Goal: Transaction & Acquisition: Purchase product/service

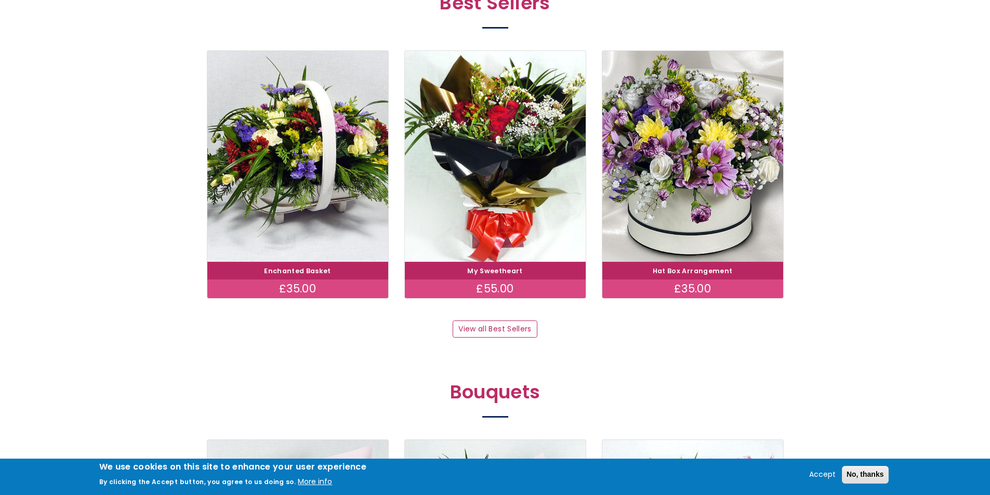
scroll to position [572, 0]
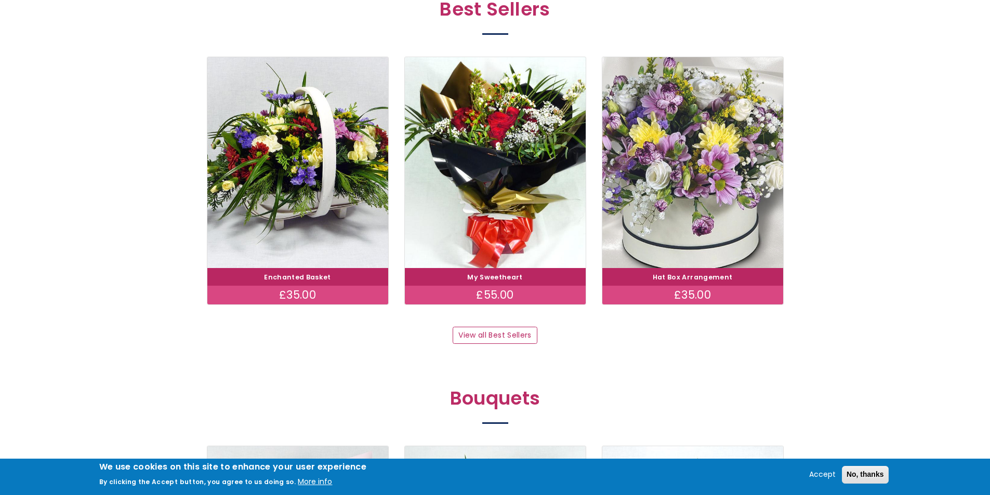
click at [676, 231] on img at bounding box center [692, 162] width 203 height 235
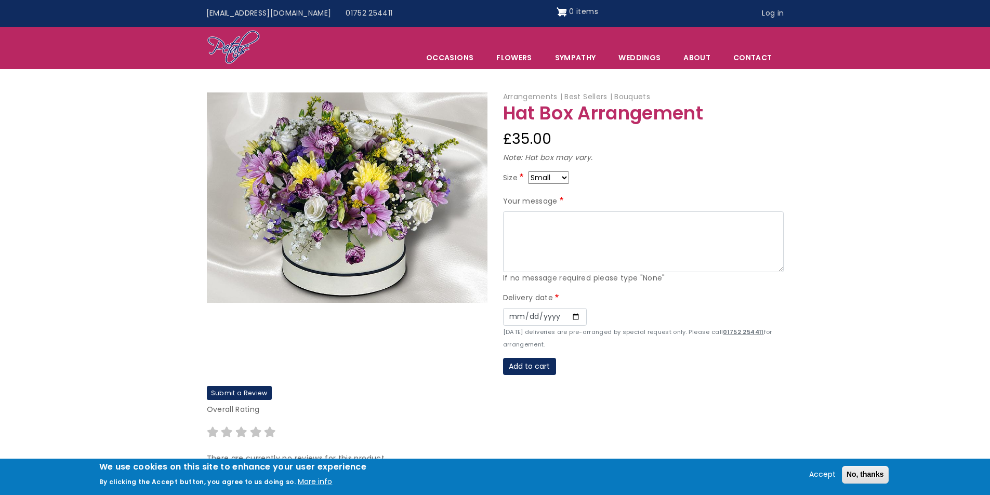
click at [563, 178] on select "Small Medium Large" at bounding box center [548, 178] width 41 height 12
select select "10"
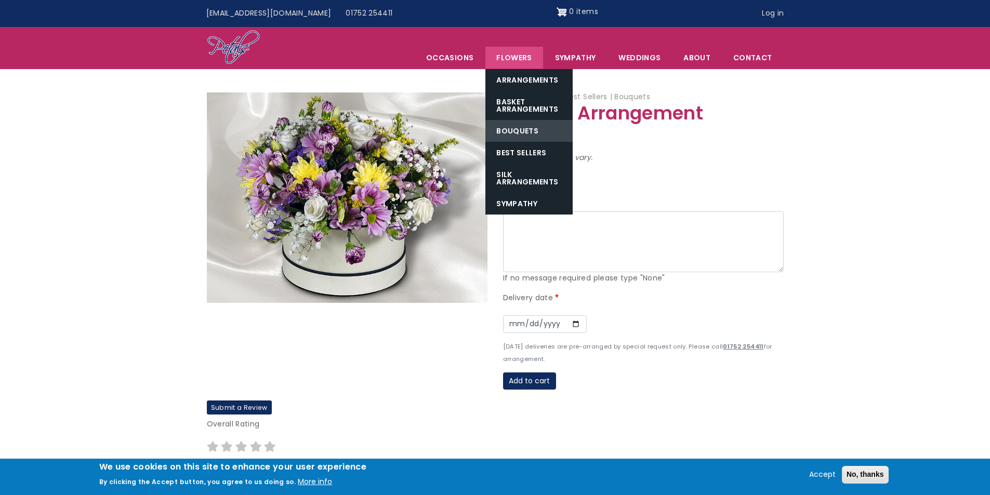
click at [524, 133] on link "Bouquets" at bounding box center [528, 131] width 87 height 22
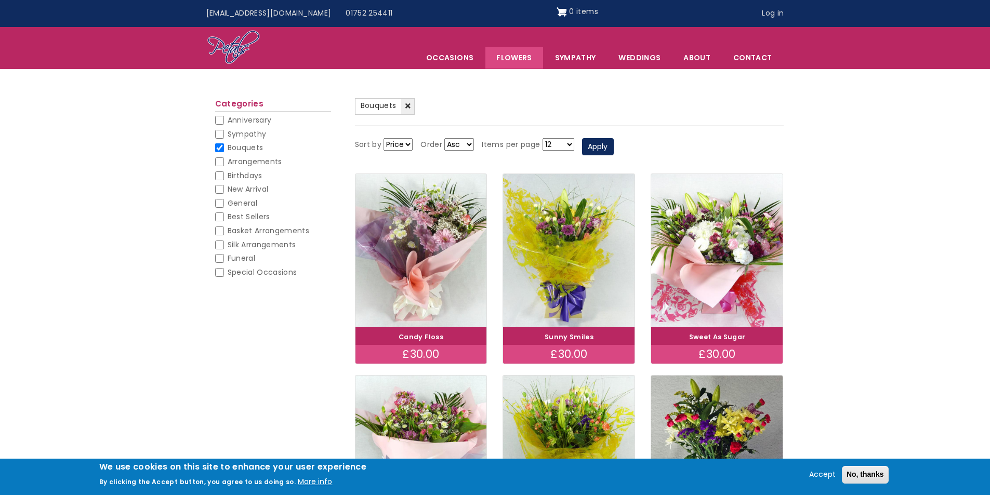
click at [220, 217] on input "Best Sellers" at bounding box center [219, 217] width 9 height 9
checkbox input "false"
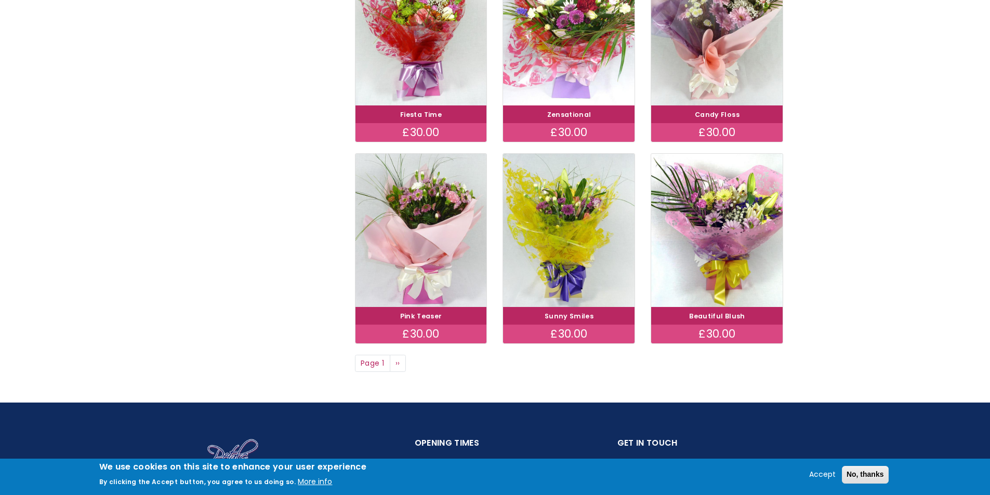
scroll to position [676, 0]
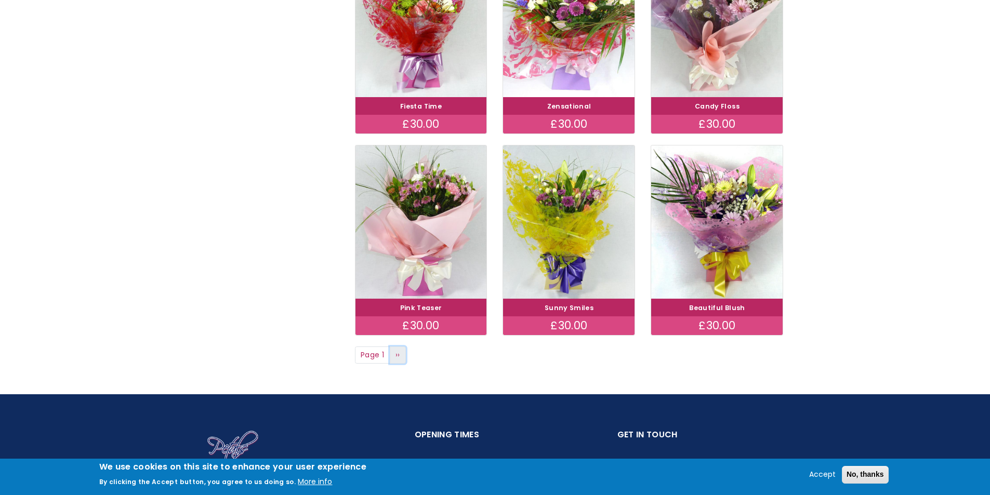
click at [400, 356] on span "››" at bounding box center [398, 355] width 5 height 10
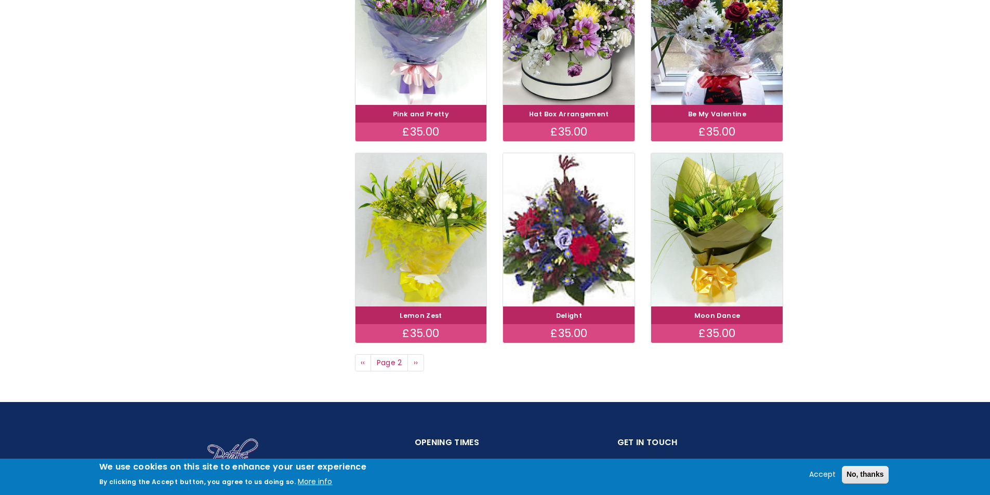
scroll to position [676, 0]
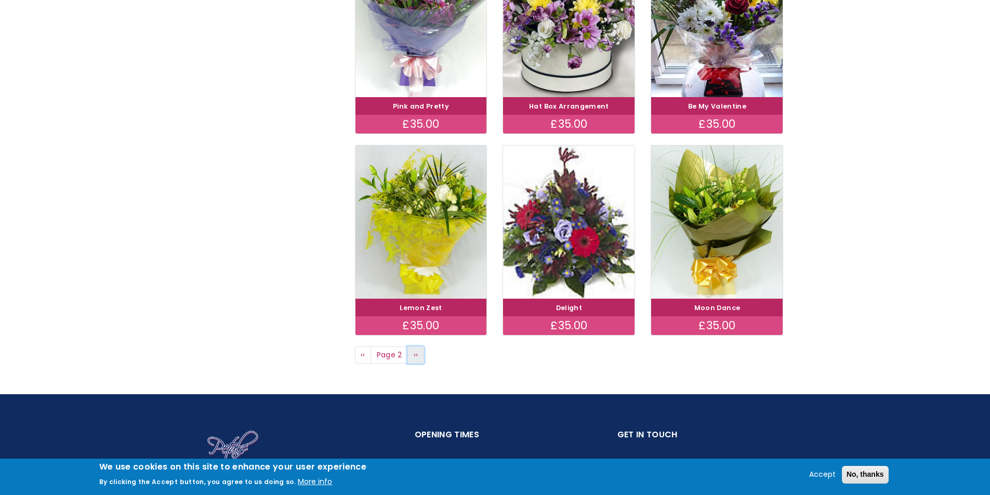
click at [415, 358] on span "››" at bounding box center [416, 355] width 5 height 10
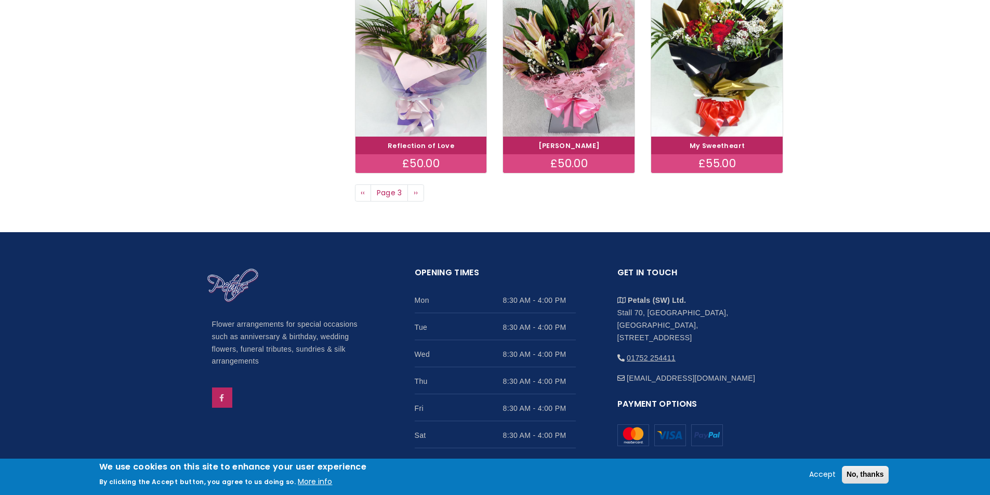
scroll to position [897, 0]
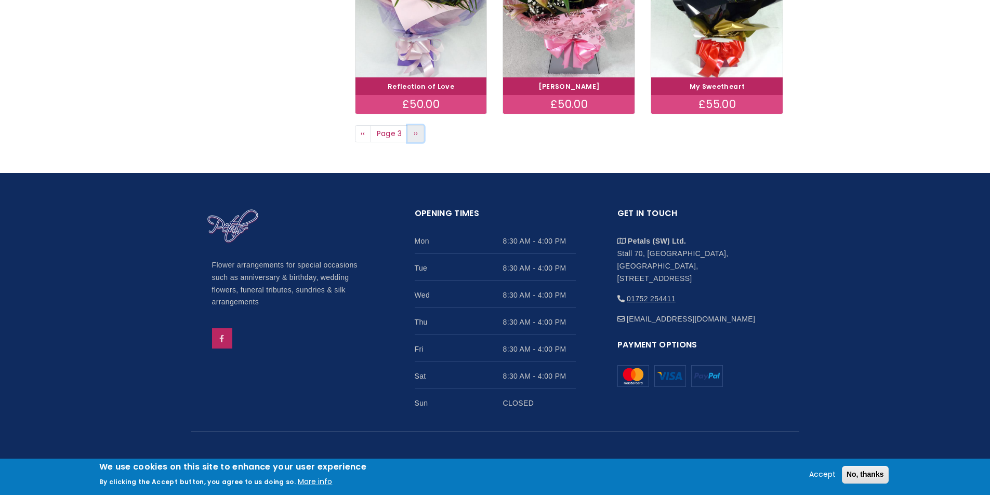
click at [415, 136] on span "››" at bounding box center [416, 133] width 5 height 10
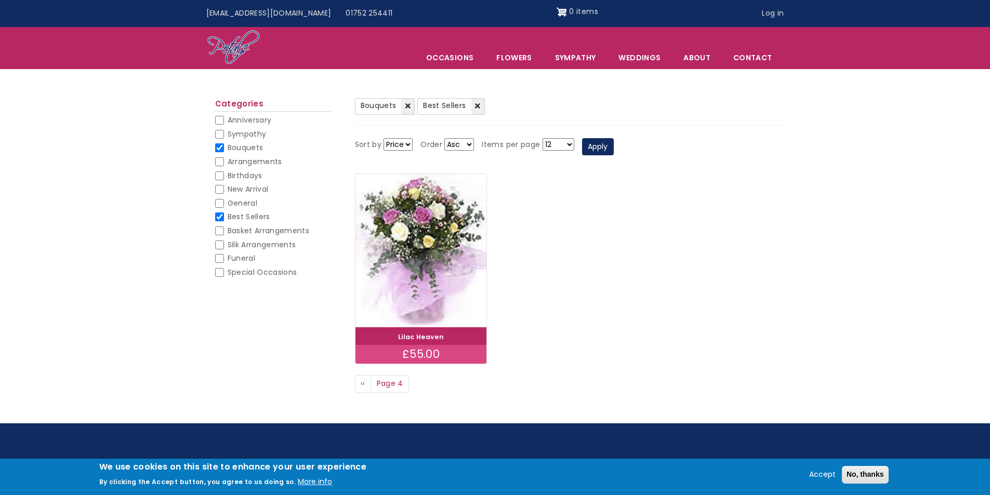
click at [221, 189] on input "New Arrival" at bounding box center [219, 189] width 9 height 9
checkbox input "false"
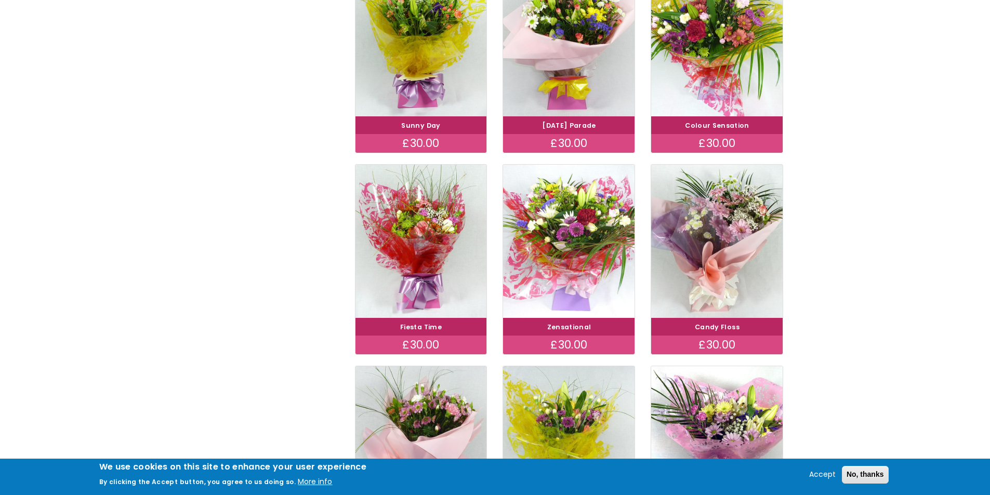
scroll to position [468, 0]
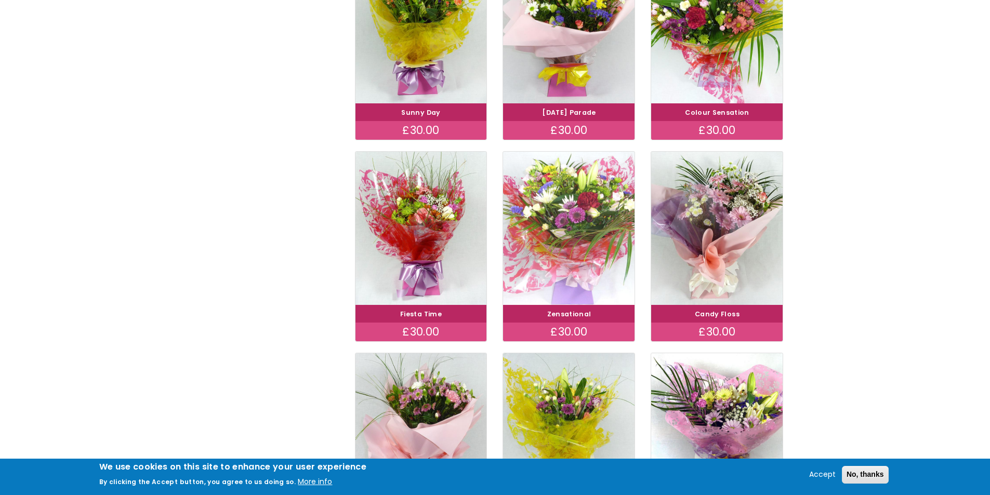
click at [569, 261] on img at bounding box center [569, 228] width 148 height 171
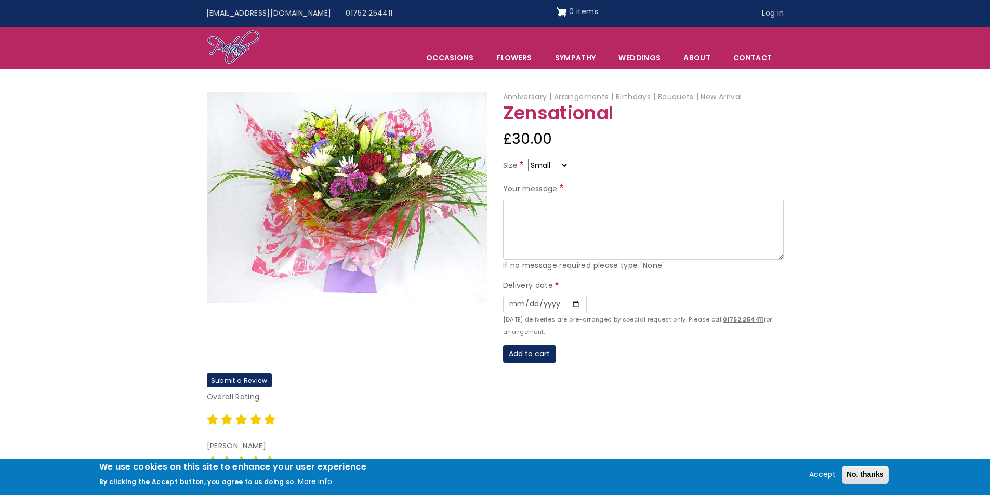
click at [565, 165] on select "Small Medium Large" at bounding box center [548, 165] width 41 height 12
select select "9"
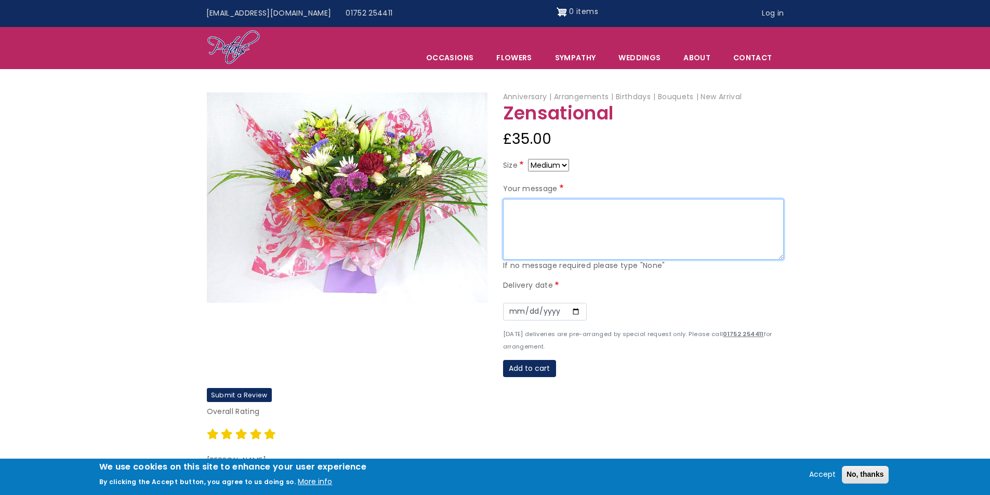
click at [521, 212] on textarea "Your message" at bounding box center [643, 229] width 281 height 61
click at [563, 210] on textarea "We are all here, love you both" at bounding box center [643, 229] width 281 height 61
click at [609, 209] on textarea "We are all here for you both , love you both" at bounding box center [643, 229] width 281 height 61
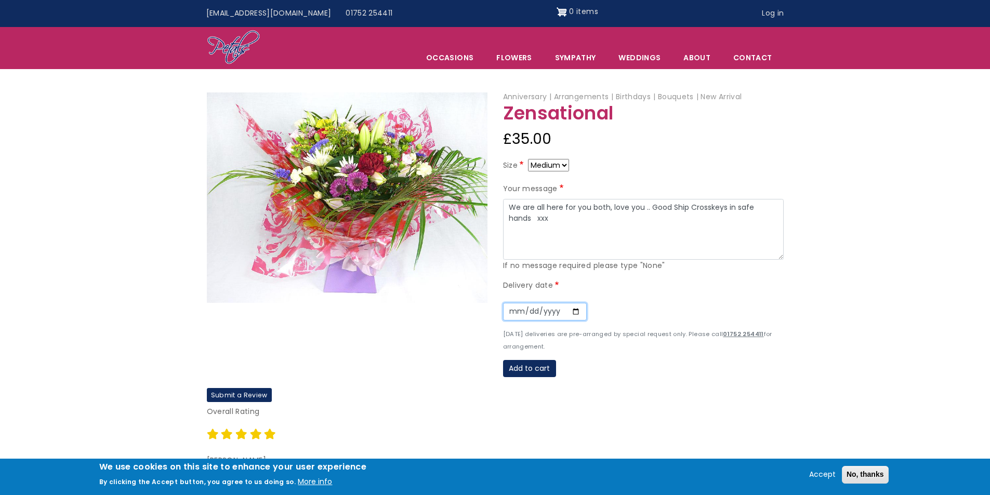
click at [576, 312] on input "Date" at bounding box center [545, 312] width 84 height 18
click at [522, 219] on textarea "We are all here for you both, love you .. Good Ship Crosskeys in safe hands xxx" at bounding box center [643, 229] width 281 height 61
type textarea "We are all here for you both, love you .. Good Ship Crosskeys in safe hands xxx…"
click at [574, 312] on input "Date" at bounding box center [545, 312] width 84 height 18
type input "2025-08-21"
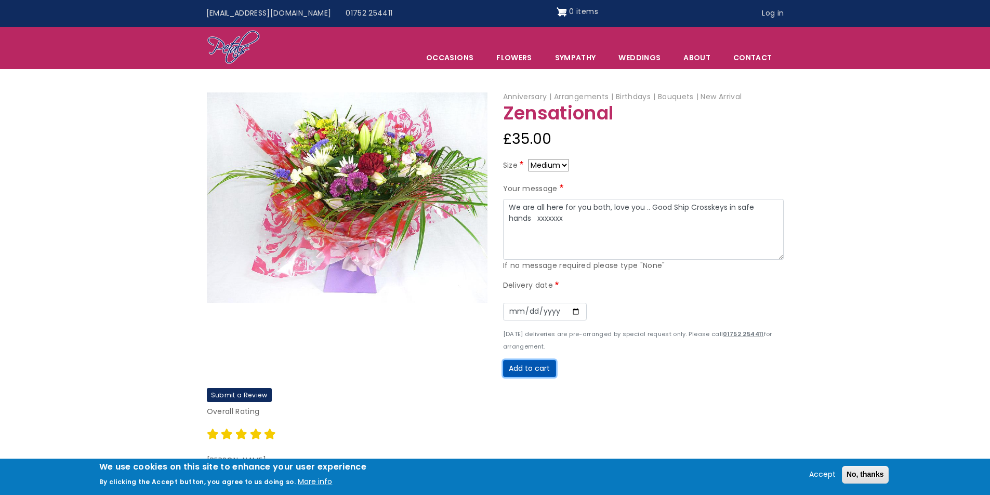
click at [522, 371] on button "Add to cart" at bounding box center [529, 369] width 53 height 18
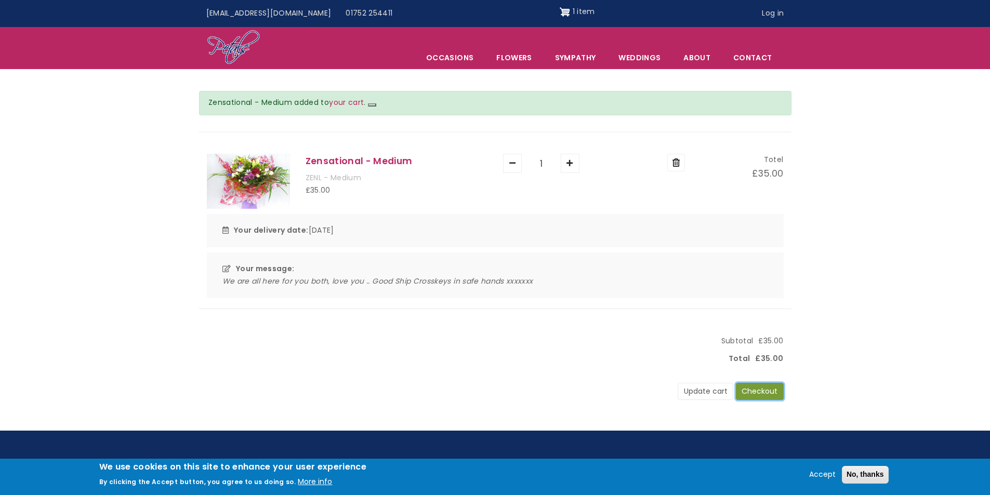
click at [759, 392] on button "Checkout" at bounding box center [760, 392] width 48 height 18
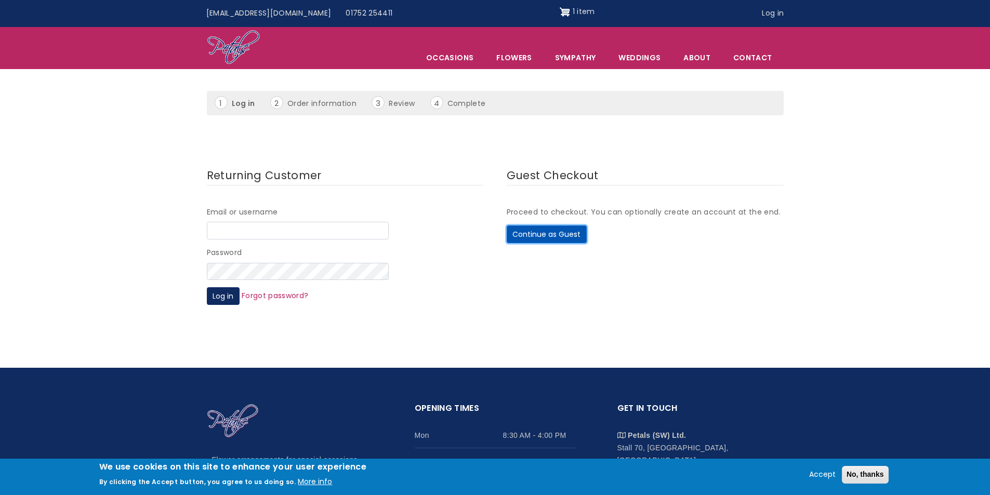
click at [542, 233] on button "Continue as Guest" at bounding box center [547, 235] width 80 height 18
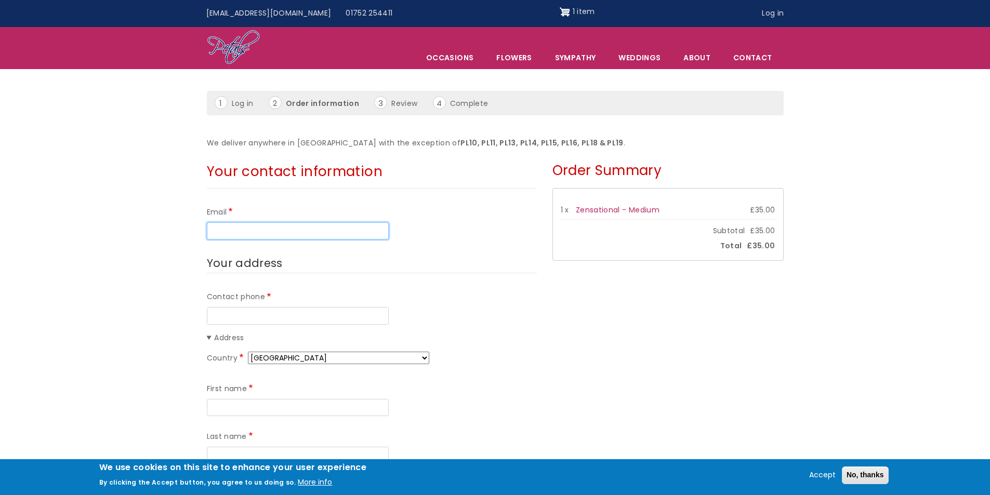
click at [286, 231] on input "Email" at bounding box center [298, 231] width 182 height 18
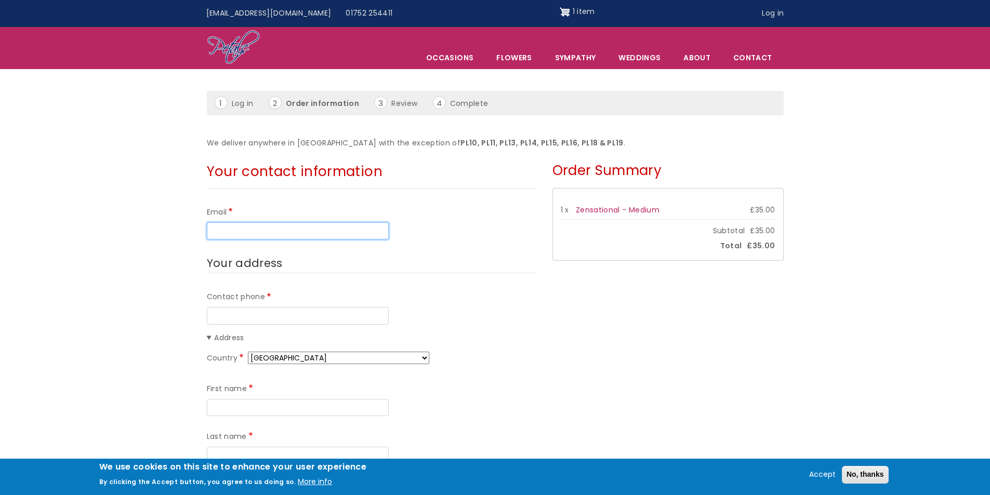
type input "jodawson8750@gmail.com"
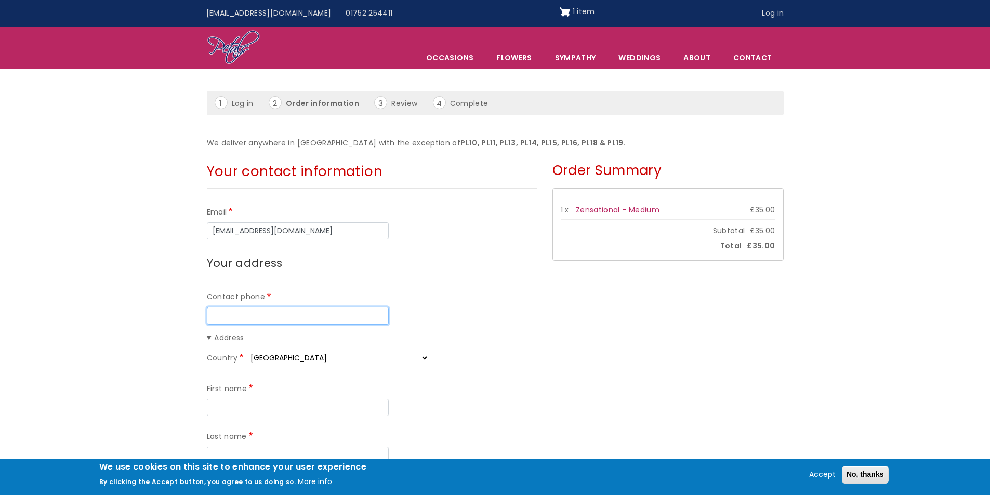
type input "07902116570"
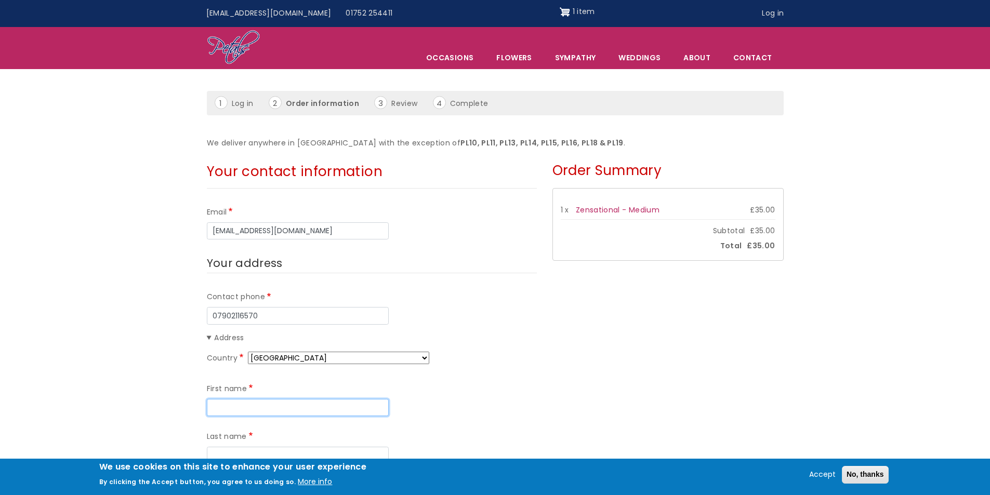
type input "Jo"
type input "[PERSON_NAME]"
type input "[STREET_ADDRESS][PERSON_NAME]"
type input "[PERSON_NAME][GEOGRAPHIC_DATA]"
type input "[GEOGRAPHIC_DATA]"
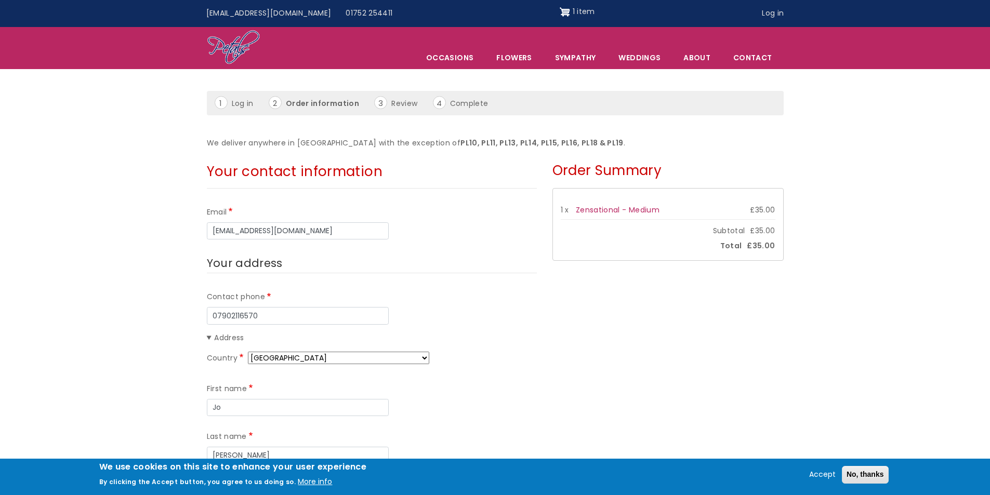
type input "PL4 0DU"
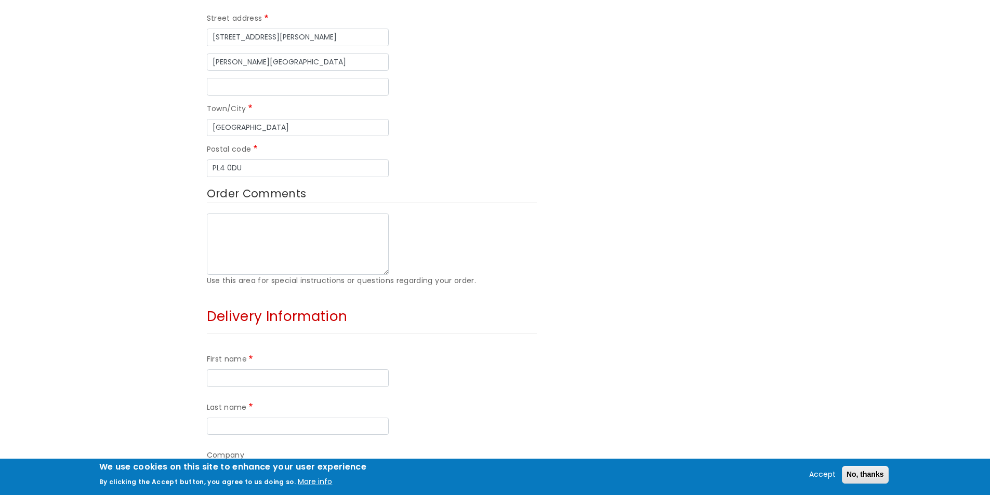
scroll to position [520, 0]
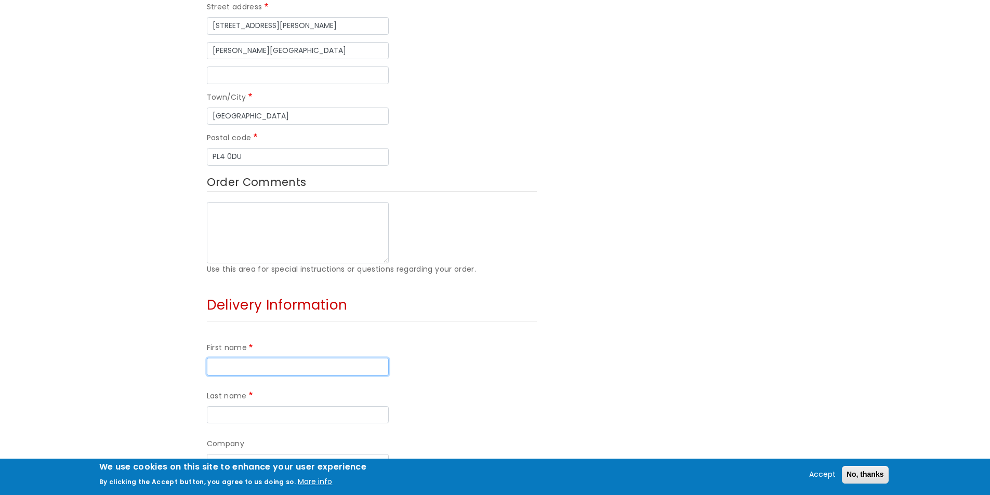
click at [240, 358] on input "First name" at bounding box center [298, 367] width 182 height 18
type input "Jack & Craig"
click at [354, 406] on input "Last name" at bounding box center [298, 415] width 182 height 18
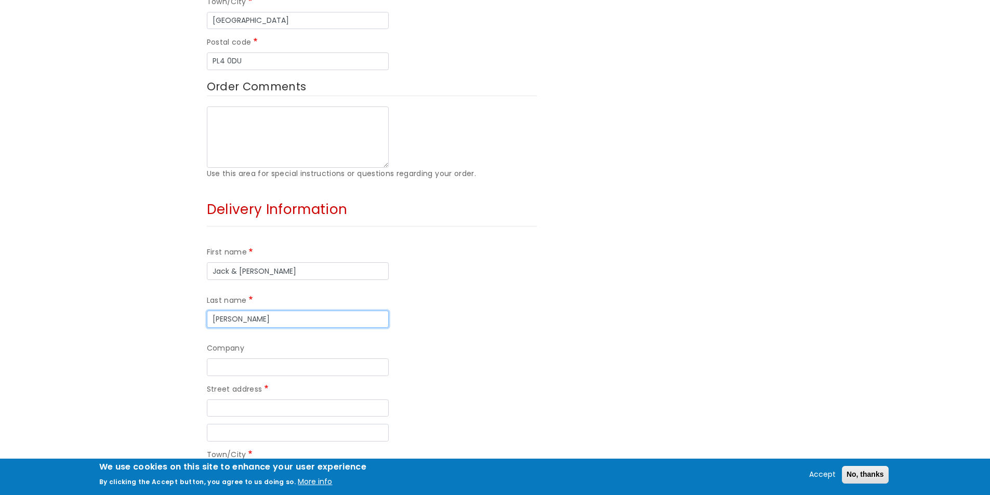
scroll to position [624, 0]
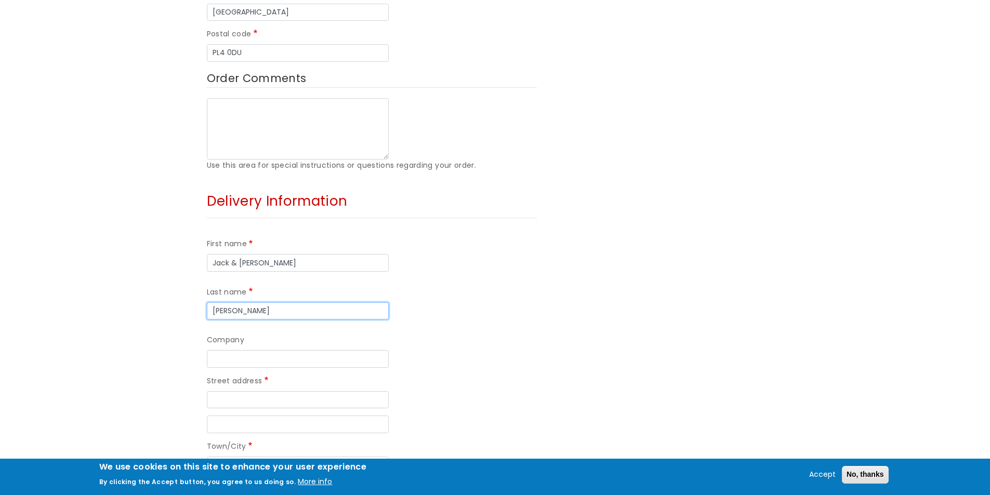
type input "McMillan Duncan"
click at [239, 391] on input "Street address" at bounding box center [298, 400] width 182 height 18
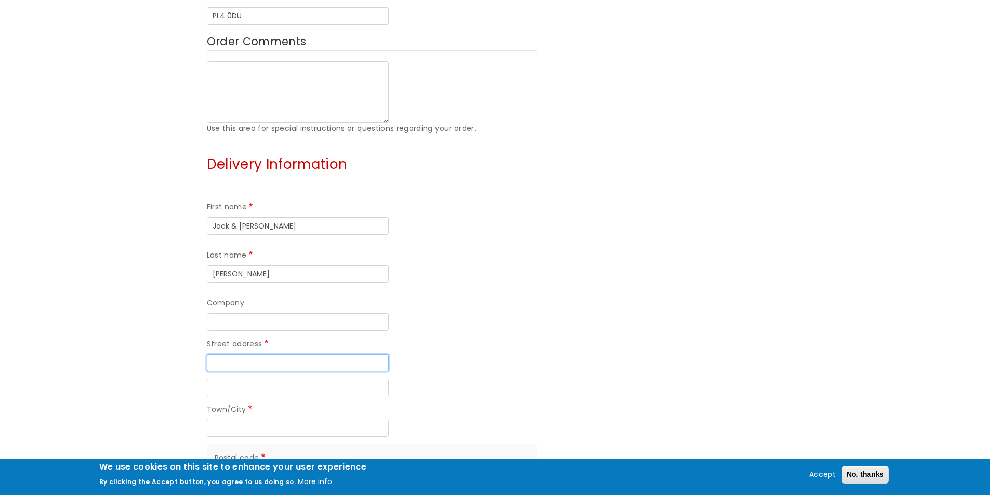
scroll to position [676, 0]
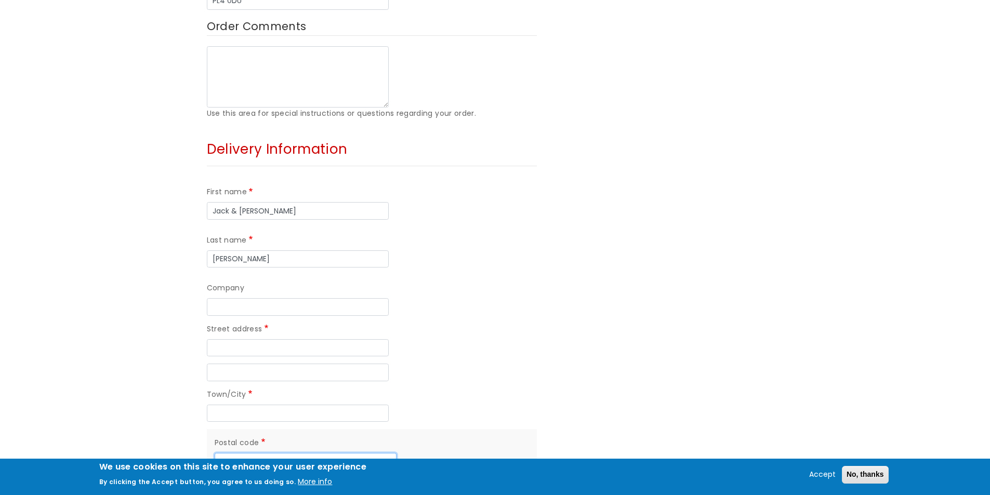
click at [235, 453] on input "Postal code" at bounding box center [306, 462] width 182 height 18
click at [250, 453] on input "PL5 1SD" at bounding box center [306, 462] width 182 height 18
type input "PL5 1SD"
click at [230, 298] on input "Company" at bounding box center [298, 307] width 182 height 18
type input "Ernesettle House"
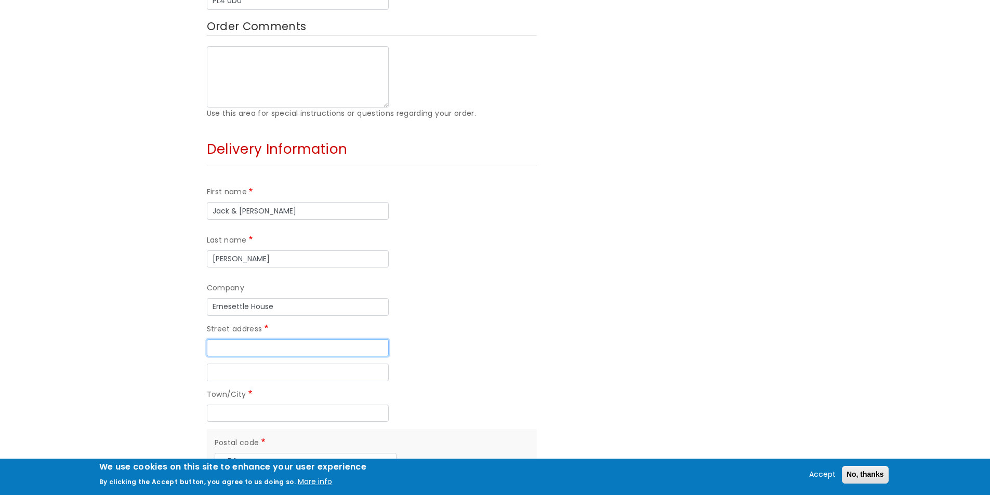
click at [225, 339] on input "Street address" at bounding box center [298, 348] width 182 height 18
type input "Higher St Budeaux"
click at [220, 364] on input "Street address line 2" at bounding box center [298, 373] width 182 height 18
drag, startPoint x: 280, startPoint y: 252, endPoint x: 207, endPoint y: 253, distance: 72.2
click at [206, 253] on div "Your contact information Email jodawson8750@gmail.com Your address Contact phon…" at bounding box center [372, 79] width 346 height 1112
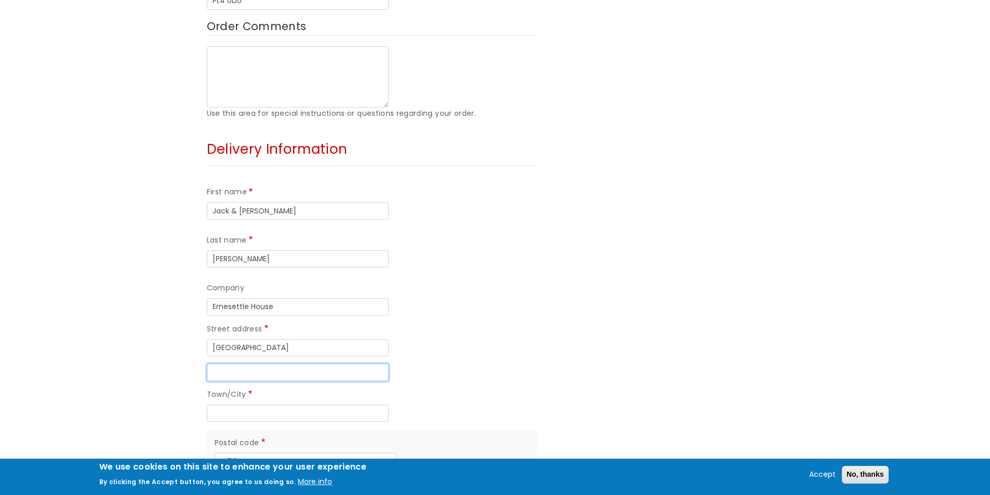
click at [230, 364] on input "Street address line 2" at bounding box center [298, 373] width 182 height 18
paste input "Higher St Budeaux"
type input "Higher St Budeaux"
click at [295, 339] on input "Higher St Budeaux" at bounding box center [298, 348] width 182 height 18
type input "H"
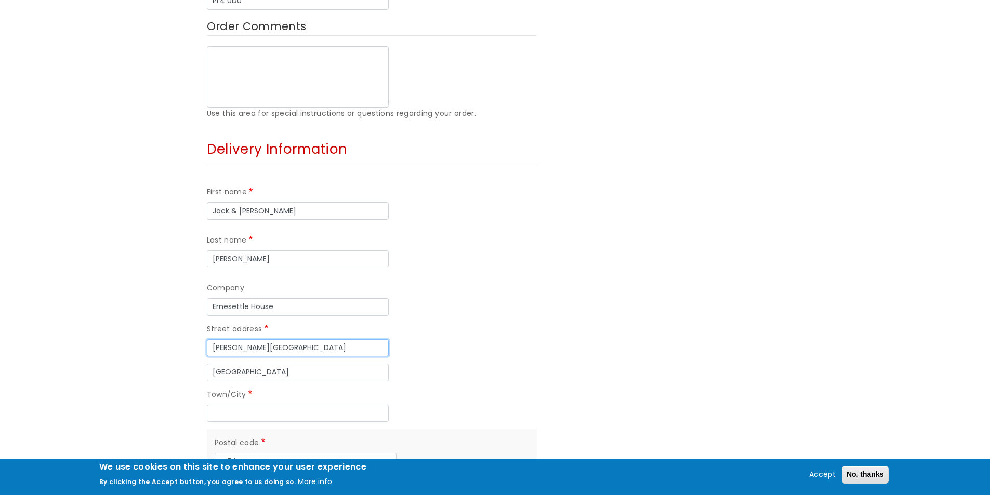
type input "Bickham Road"
click at [245, 389] on div "Town/City" at bounding box center [372, 405] width 330 height 33
click at [248, 405] on input "Town/City" at bounding box center [298, 414] width 182 height 18
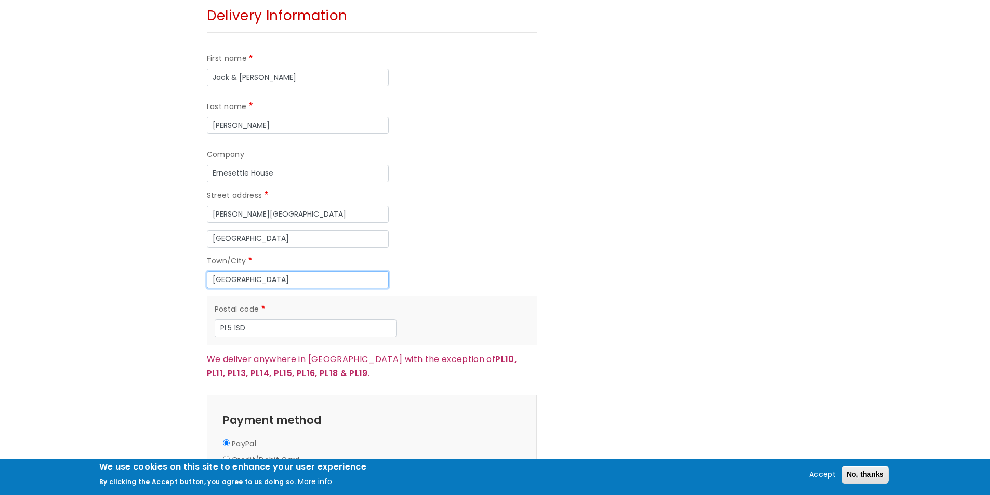
scroll to position [832, 0]
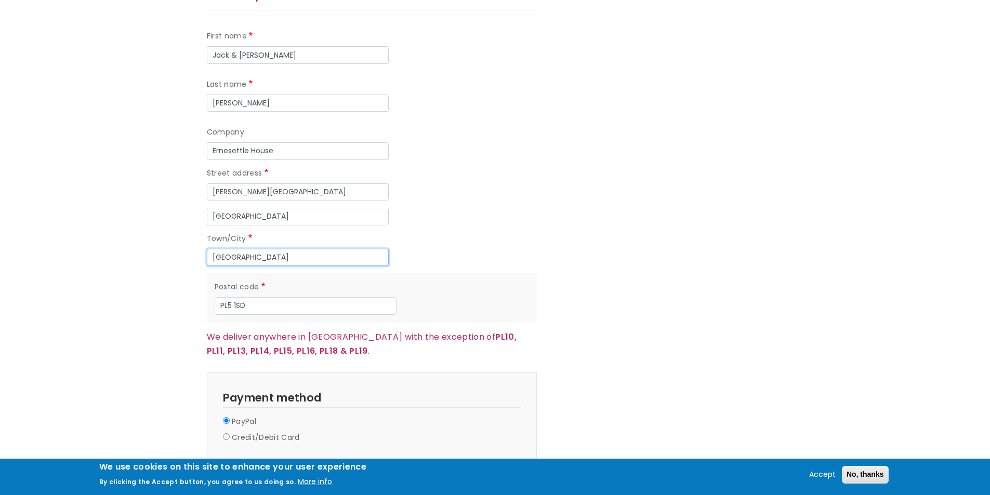
type input "Plymouth"
click at [227, 433] on input "Credit/Debit Card" at bounding box center [226, 436] width 7 height 7
radio input "true"
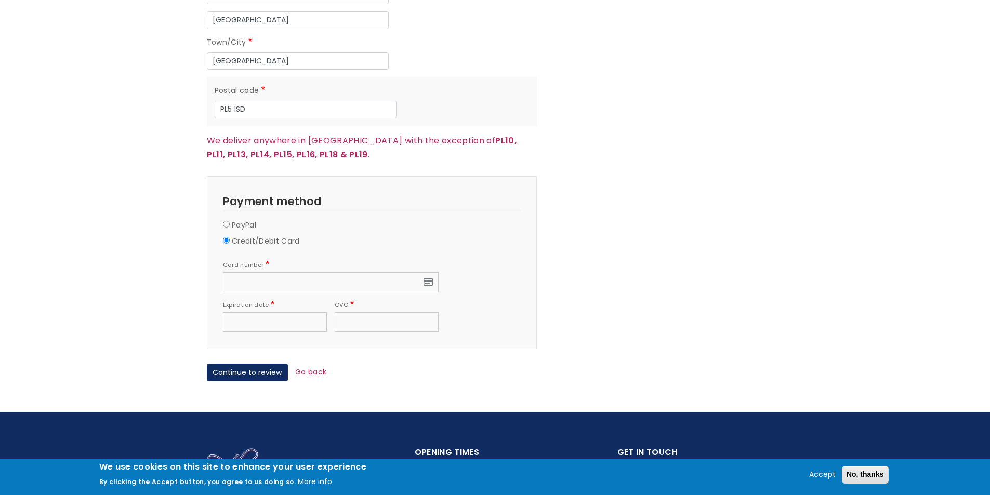
scroll to position [1039, 0]
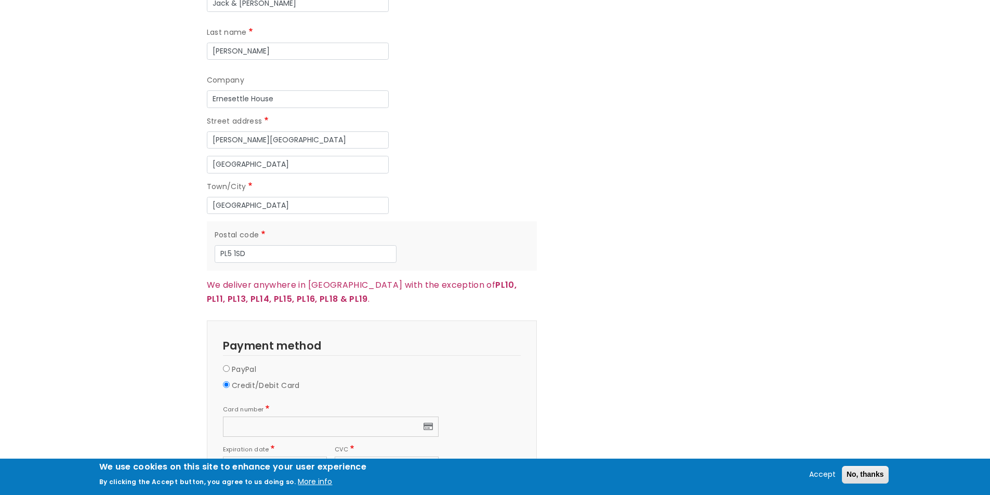
scroll to position [1091, 0]
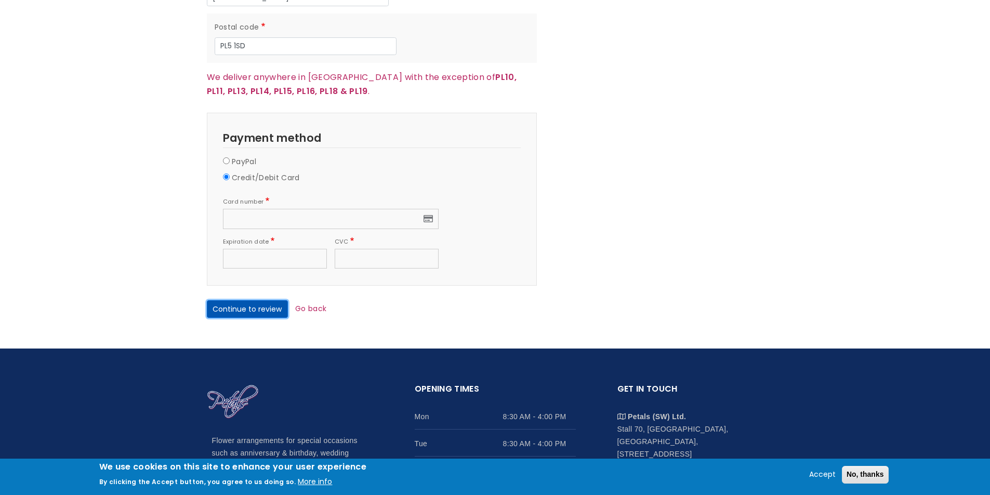
click at [234, 300] on button "Continue to review" at bounding box center [247, 309] width 81 height 18
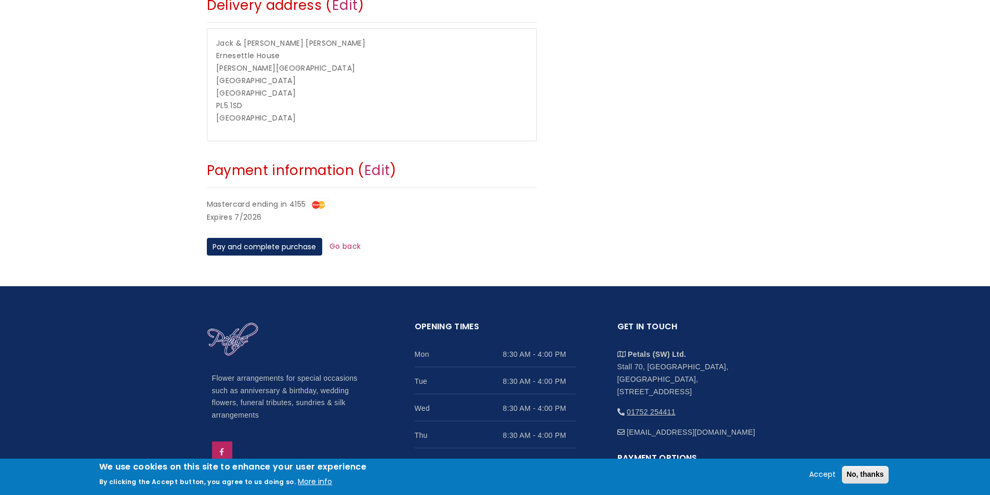
scroll to position [416, 0]
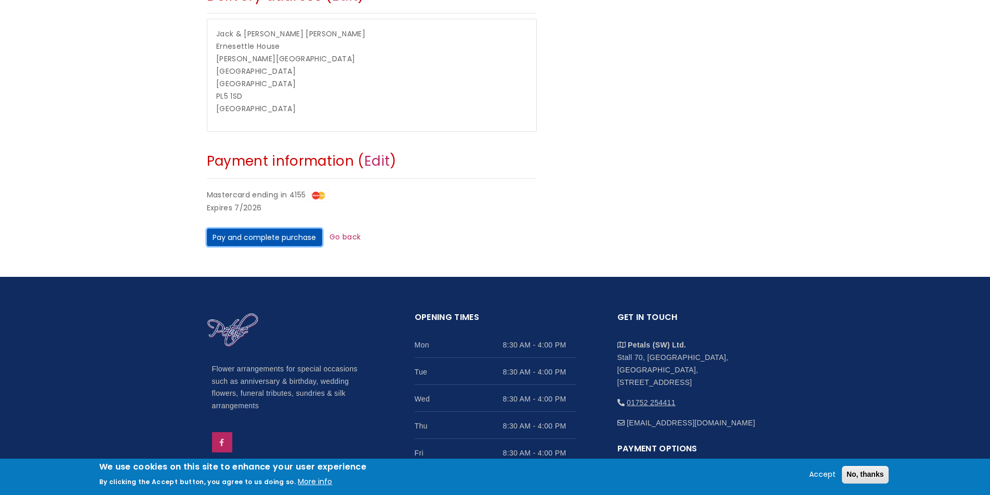
click at [269, 239] on button "Pay and complete purchase" at bounding box center [264, 238] width 115 height 18
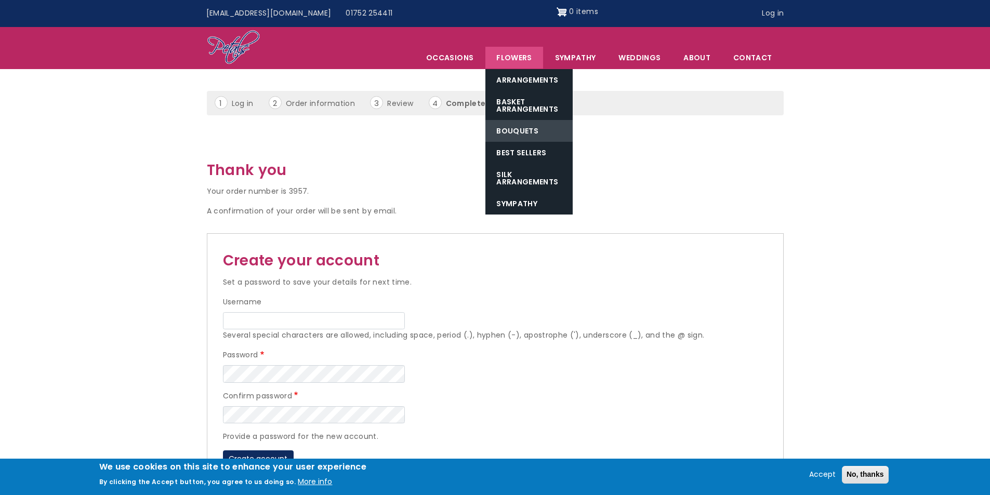
click at [517, 131] on link "Bouquets" at bounding box center [528, 131] width 87 height 22
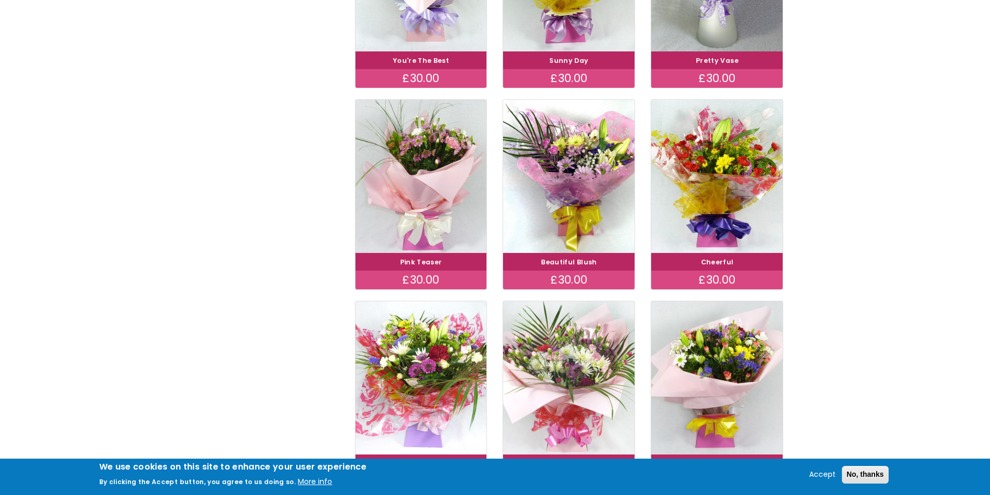
scroll to position [728, 0]
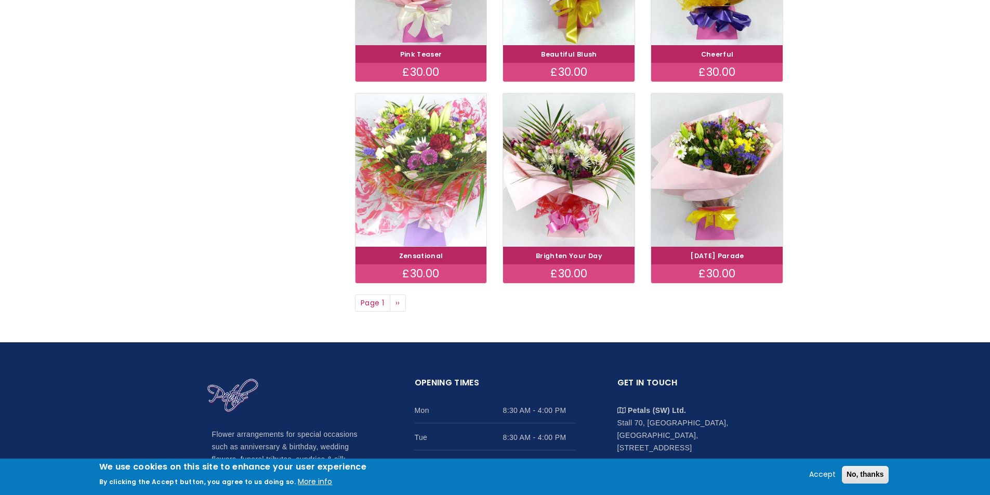
click at [409, 221] on img at bounding box center [421, 169] width 148 height 171
